Goal: Find specific page/section: Find specific page/section

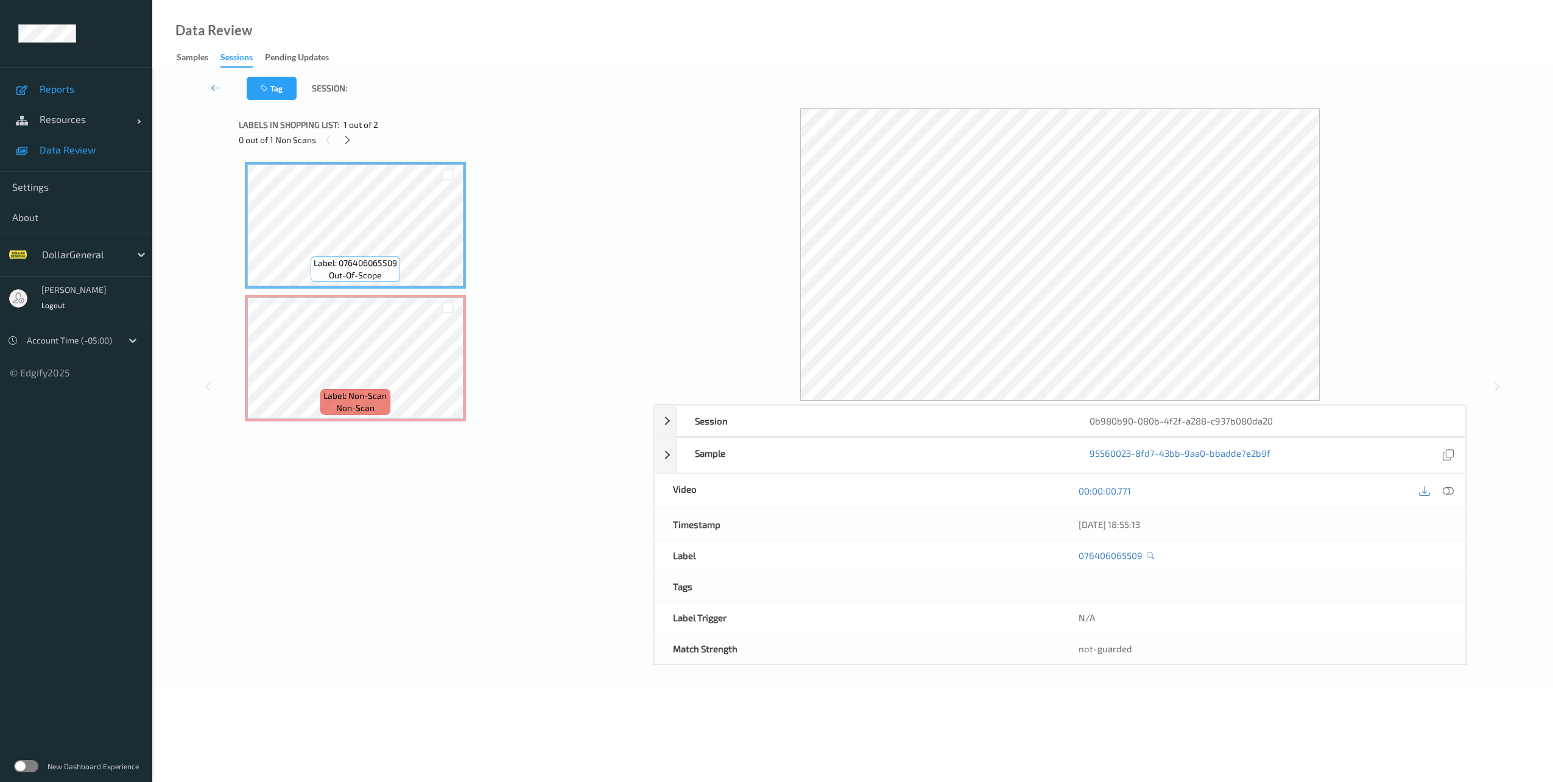
click at [61, 88] on span "Reports" at bounding box center [90, 89] width 100 height 12
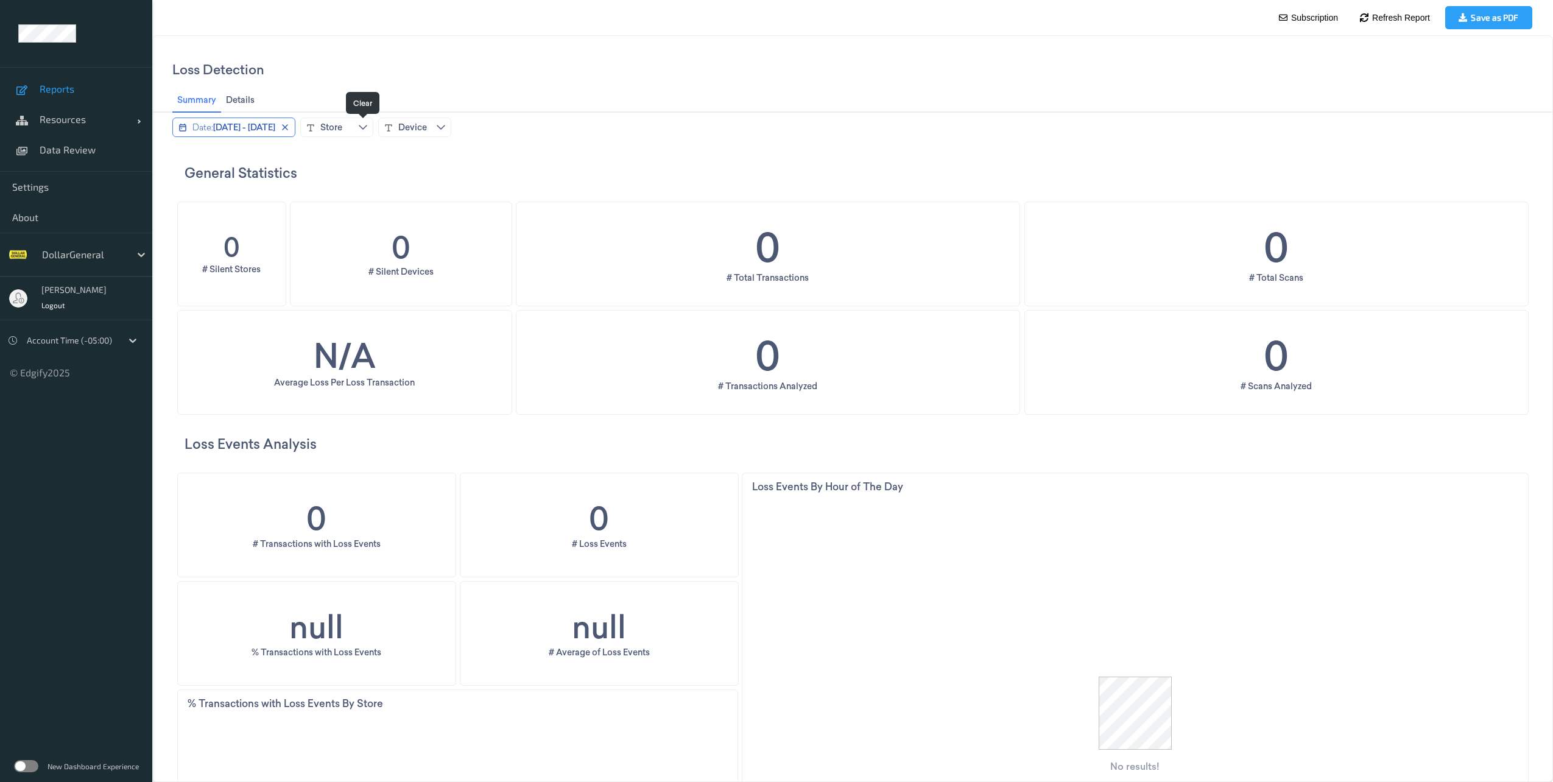
click at [290, 130] on icon "close icon" at bounding box center [285, 127] width 10 height 10
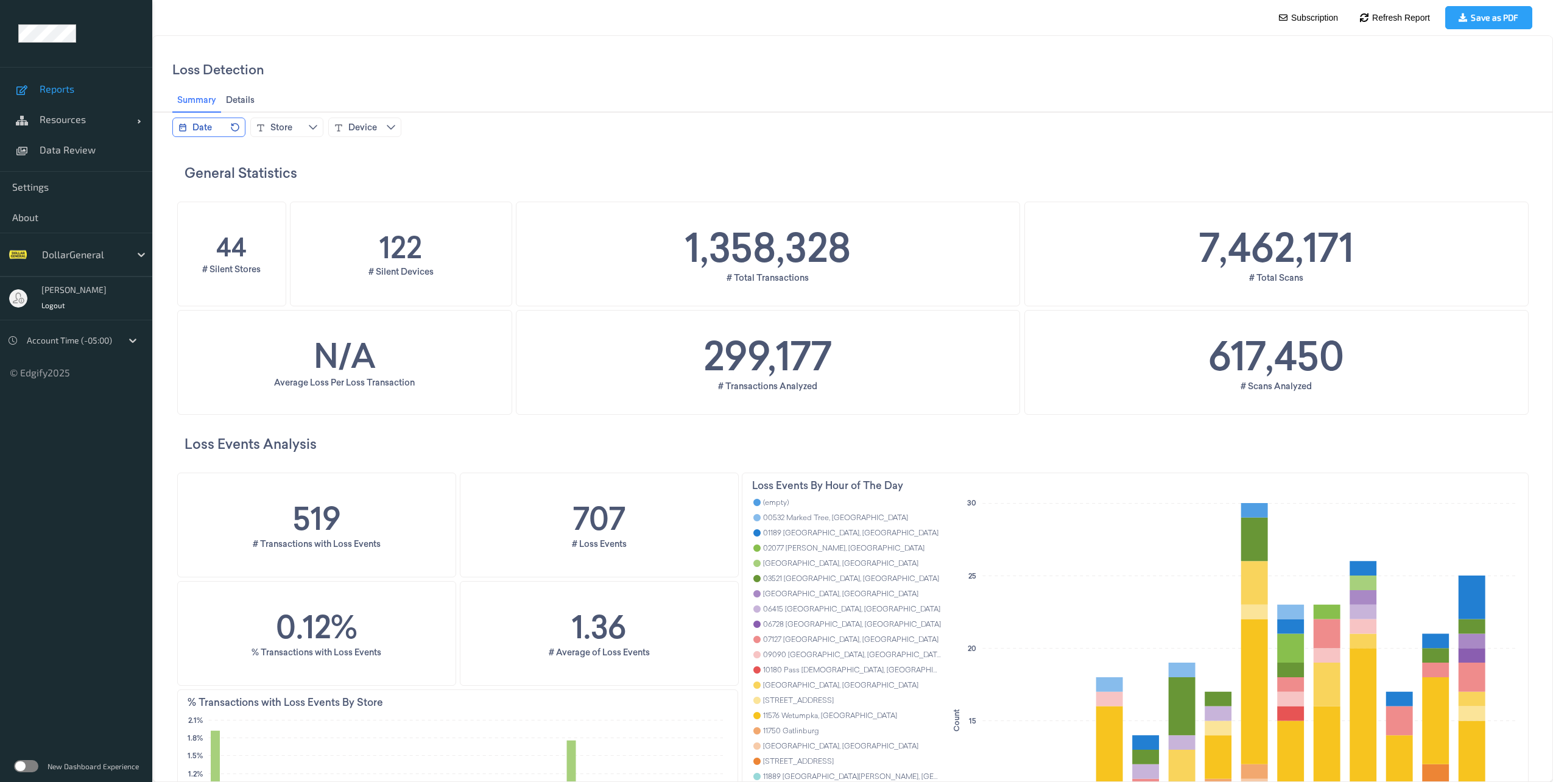
click at [871, 89] on div "Summary Summary Details Details To pick up a draggable item, press the space ba…" at bounding box center [852, 100] width 1360 height 24
click at [67, 149] on span "Data Review" at bounding box center [90, 150] width 100 height 12
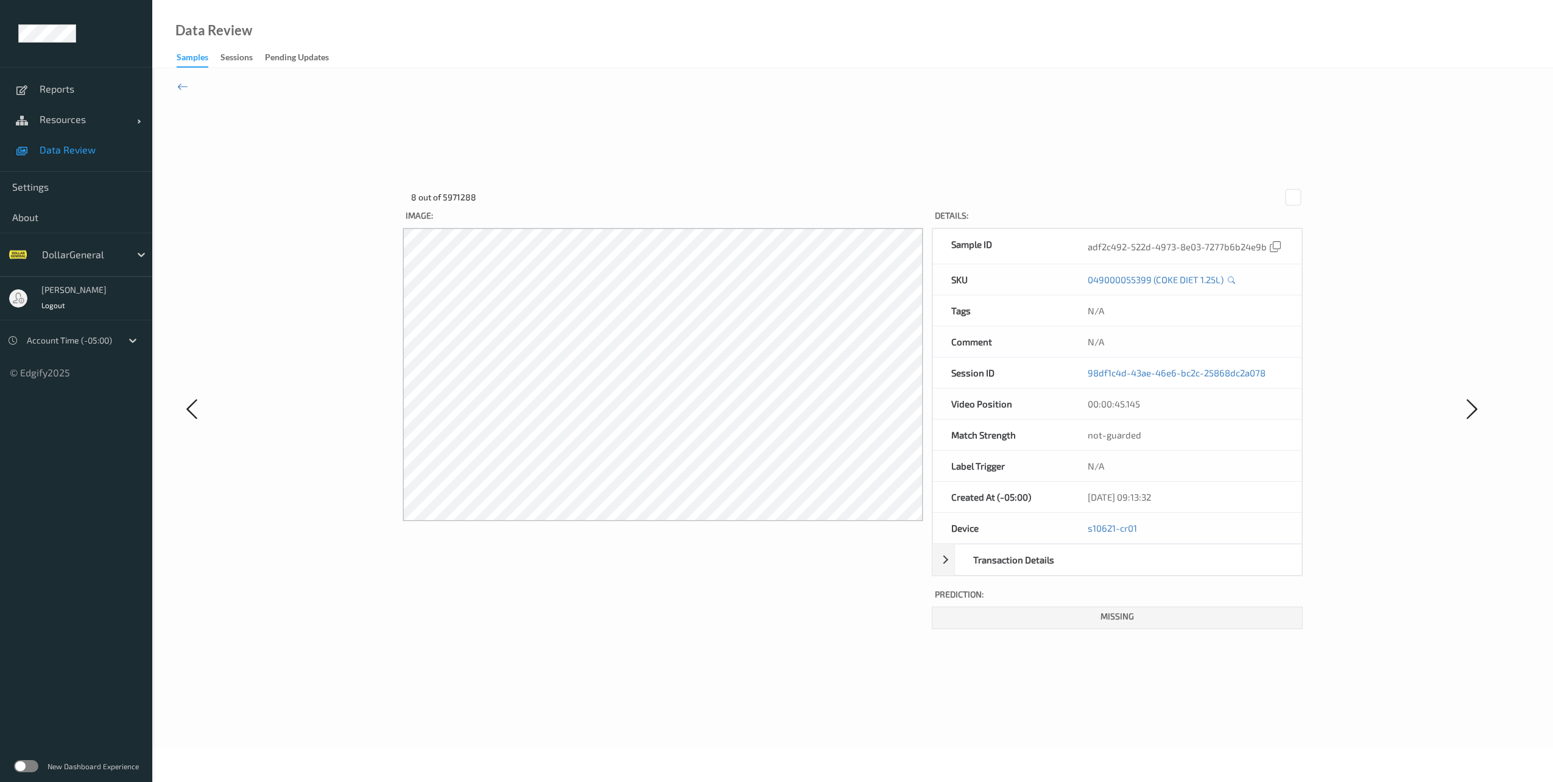
click at [33, 761] on label at bounding box center [26, 766] width 24 height 12
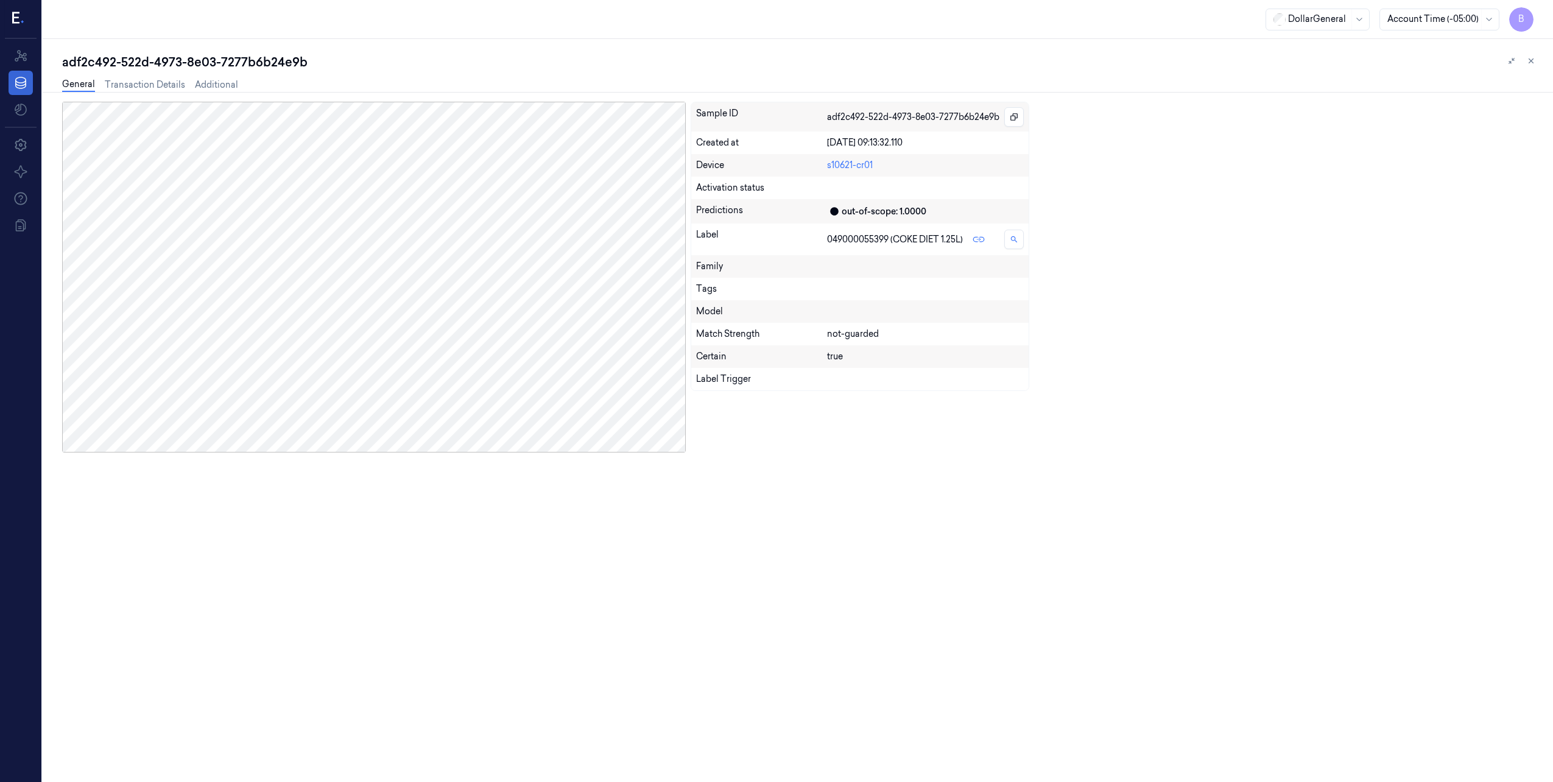
click at [22, 77] on icon at bounding box center [20, 83] width 15 height 15
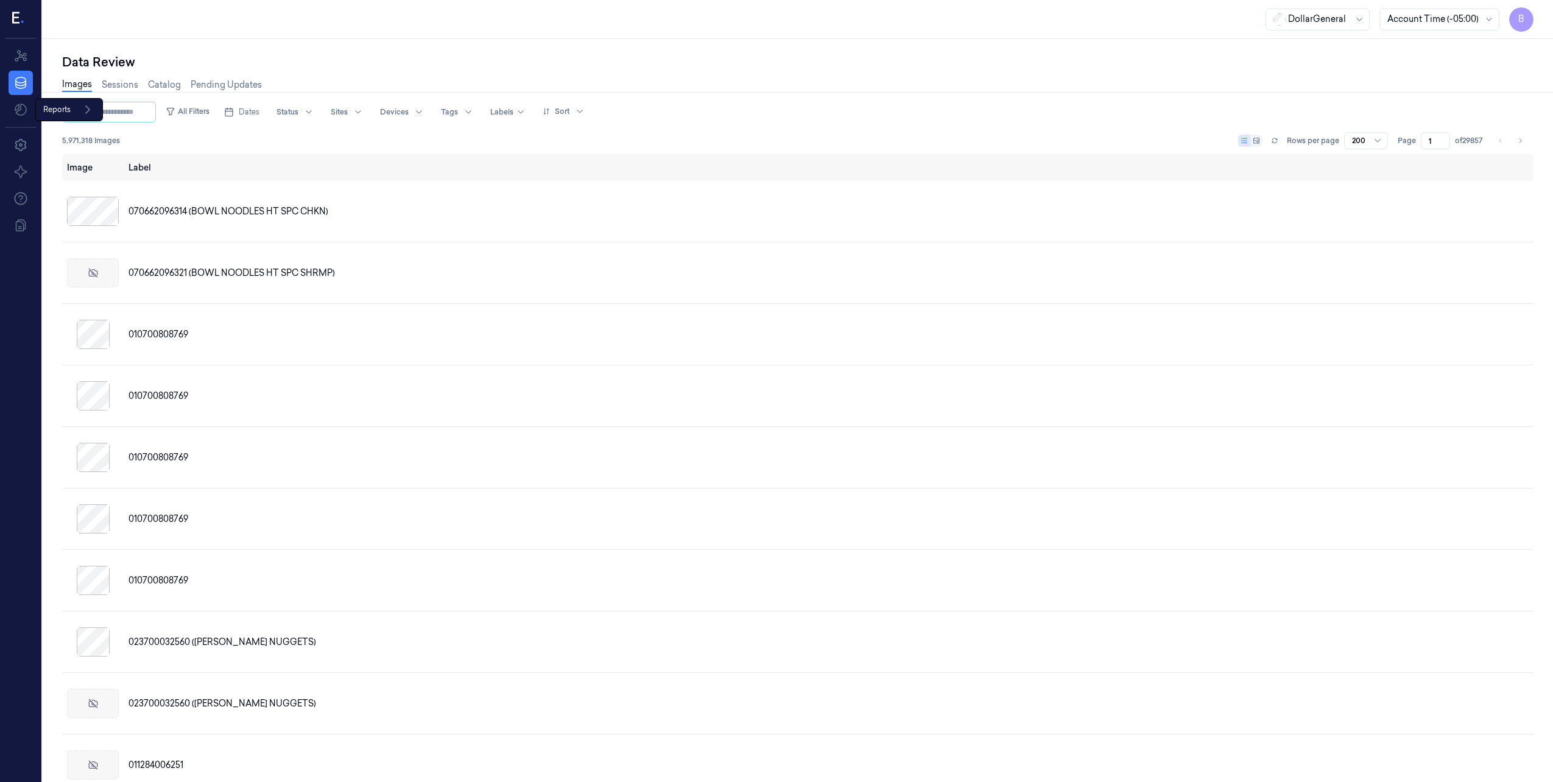
click at [70, 108] on div "Reports Reports" at bounding box center [69, 109] width 68 height 23
click at [86, 135] on span "Analytics Hub" at bounding box center [76, 136] width 57 height 13
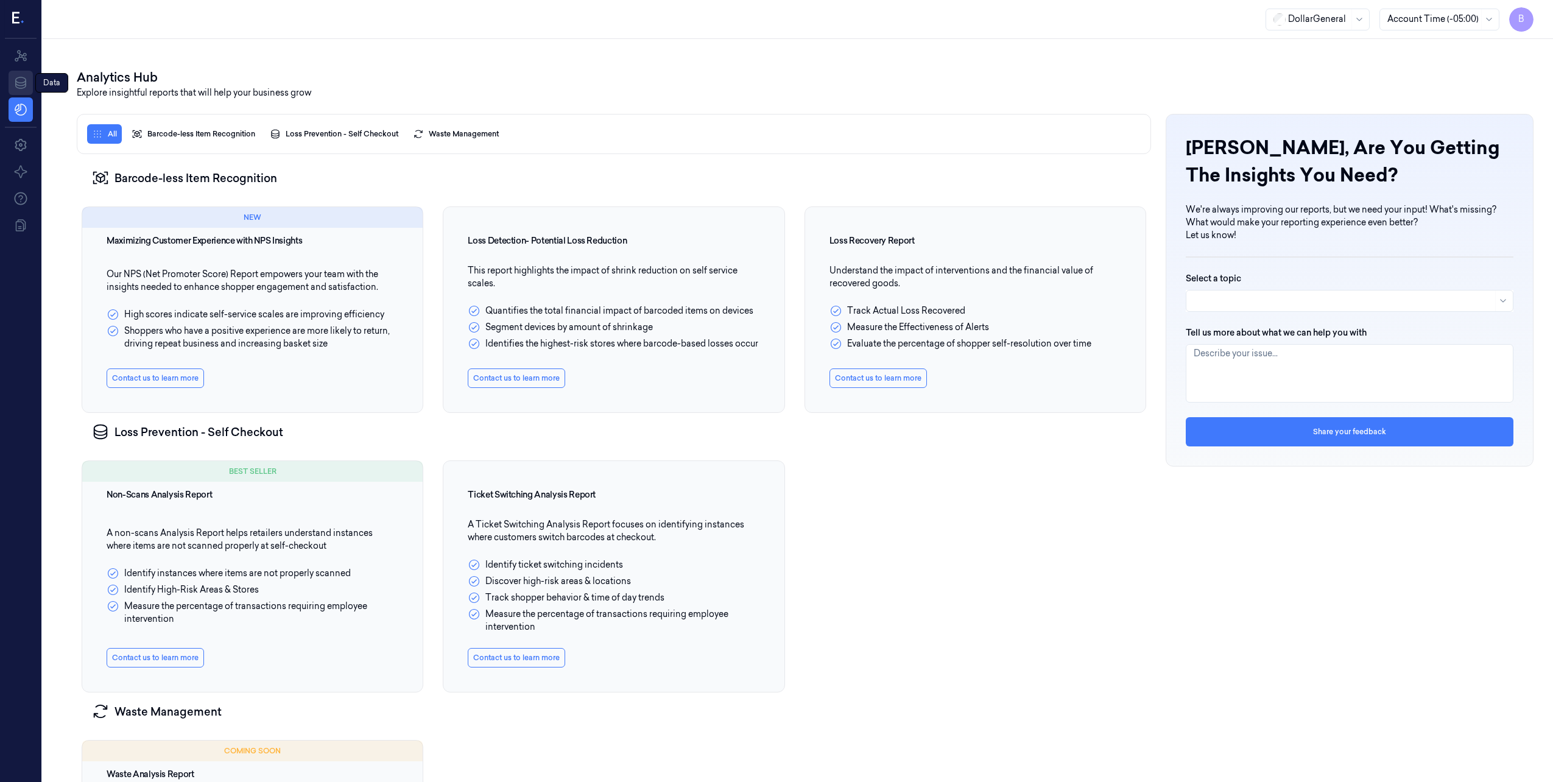
click at [21, 86] on icon at bounding box center [20, 83] width 11 height 12
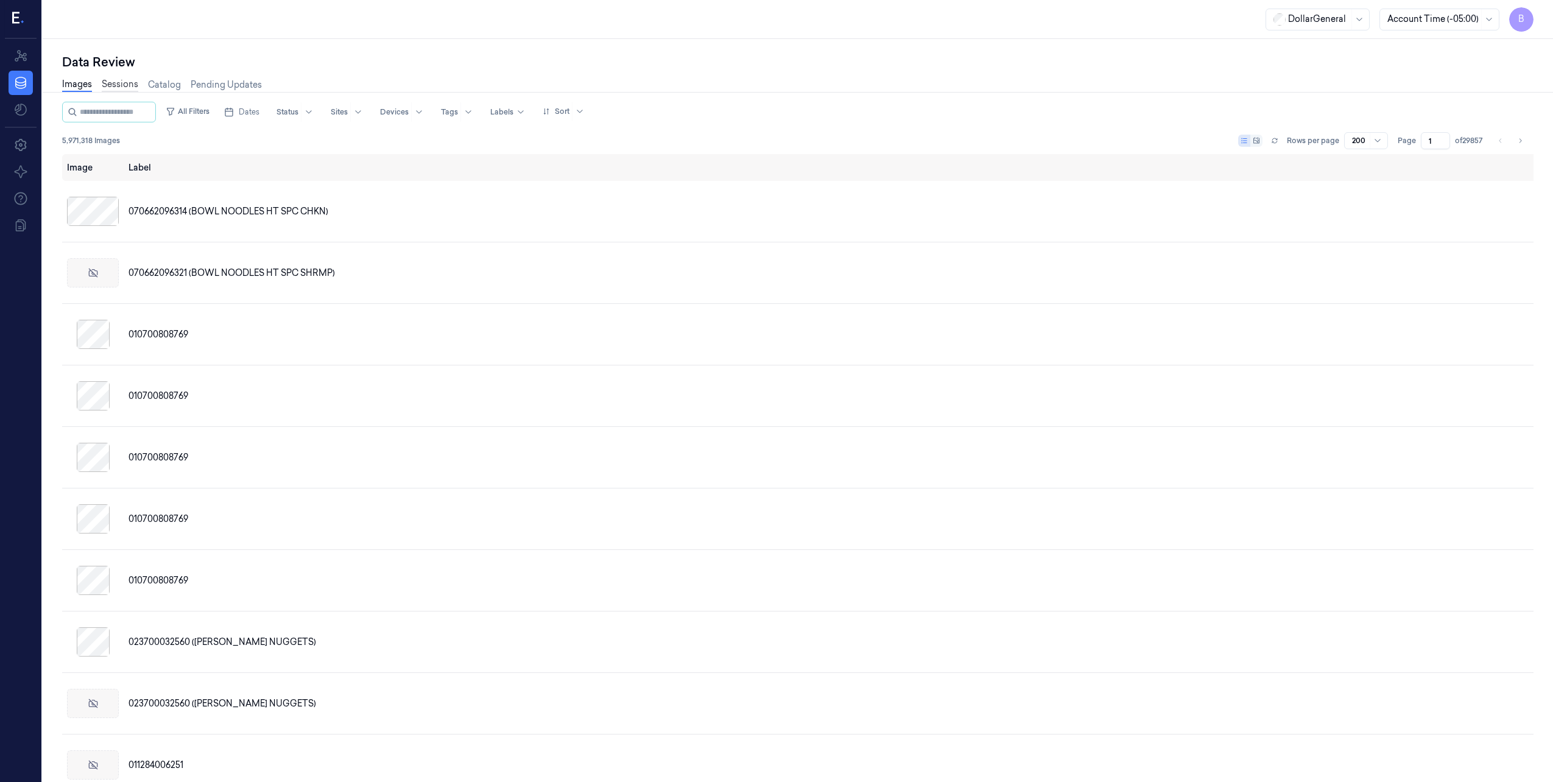
click at [127, 85] on link "Sessions" at bounding box center [120, 85] width 37 height 14
